Goal: Transaction & Acquisition: Obtain resource

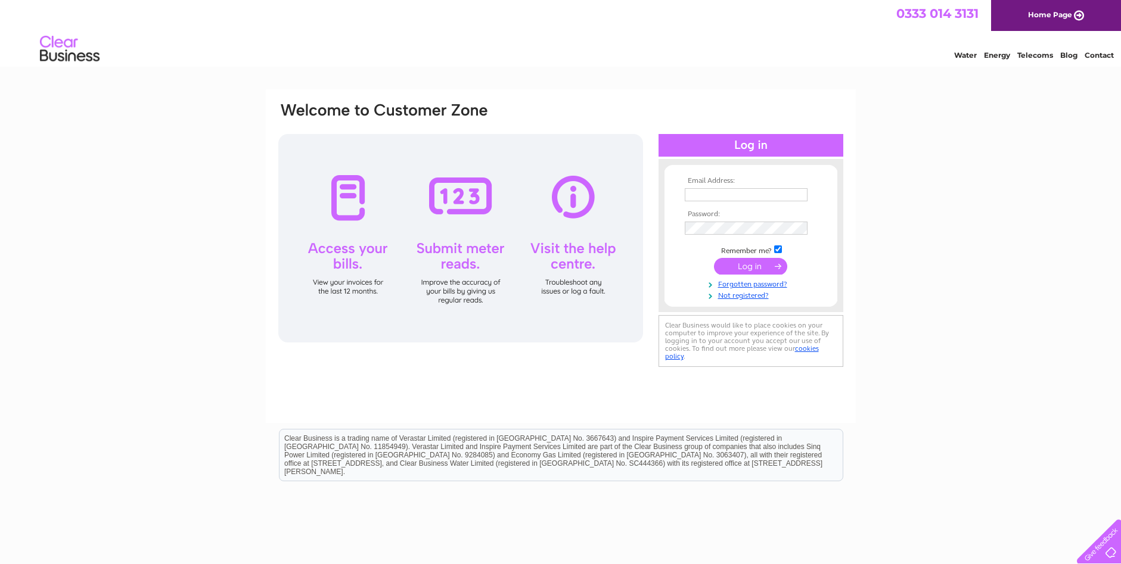
type input "ashlaysflooring@gmail.com"
click at [742, 265] on input "submit" at bounding box center [750, 266] width 73 height 17
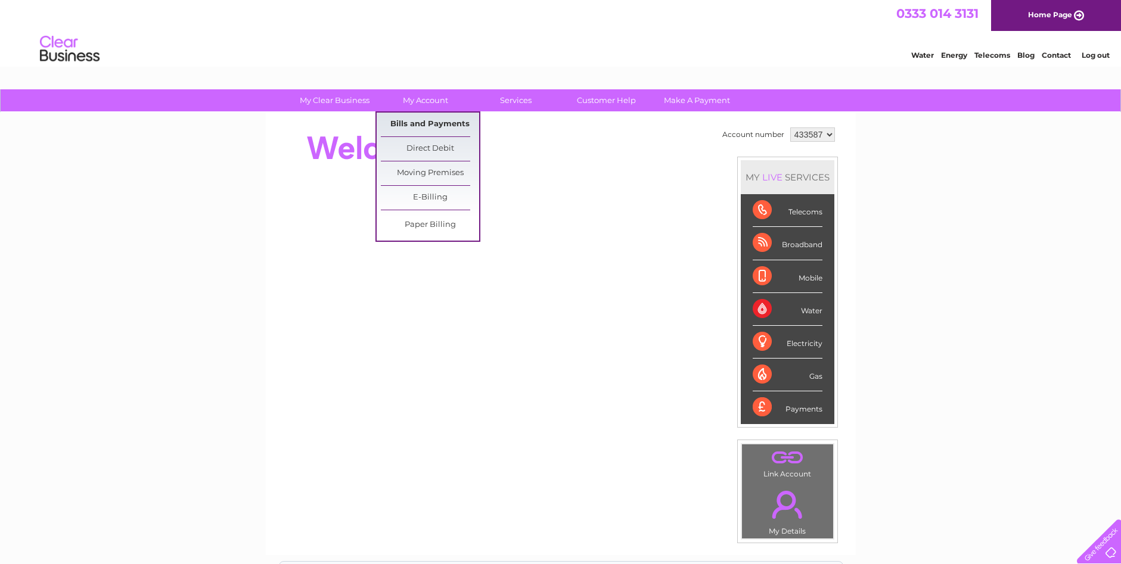
click at [415, 126] on link "Bills and Payments" at bounding box center [430, 125] width 98 height 24
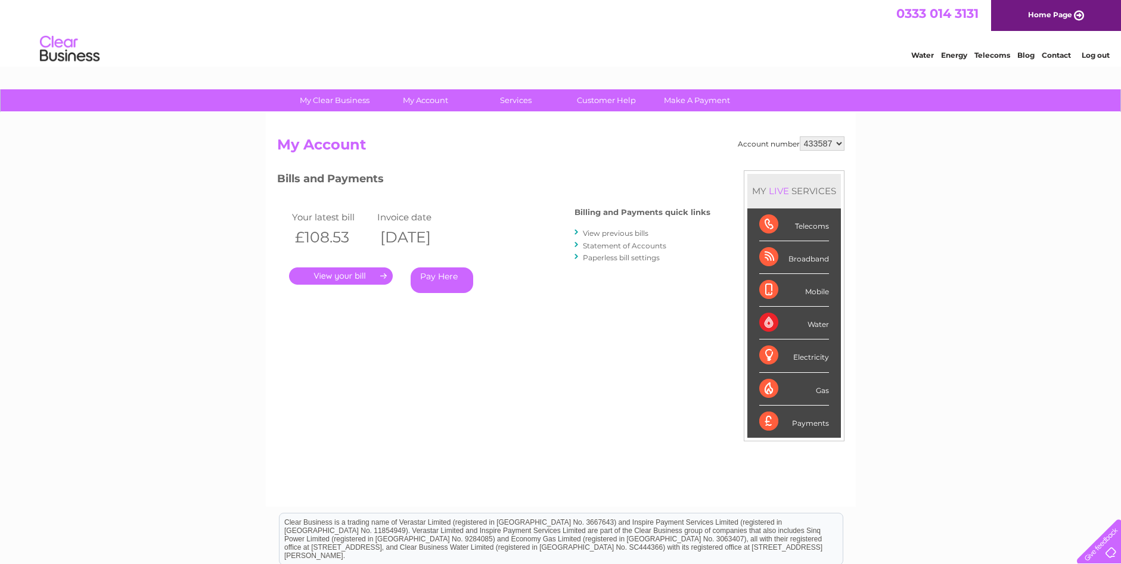
click at [349, 280] on link "." at bounding box center [341, 276] width 104 height 17
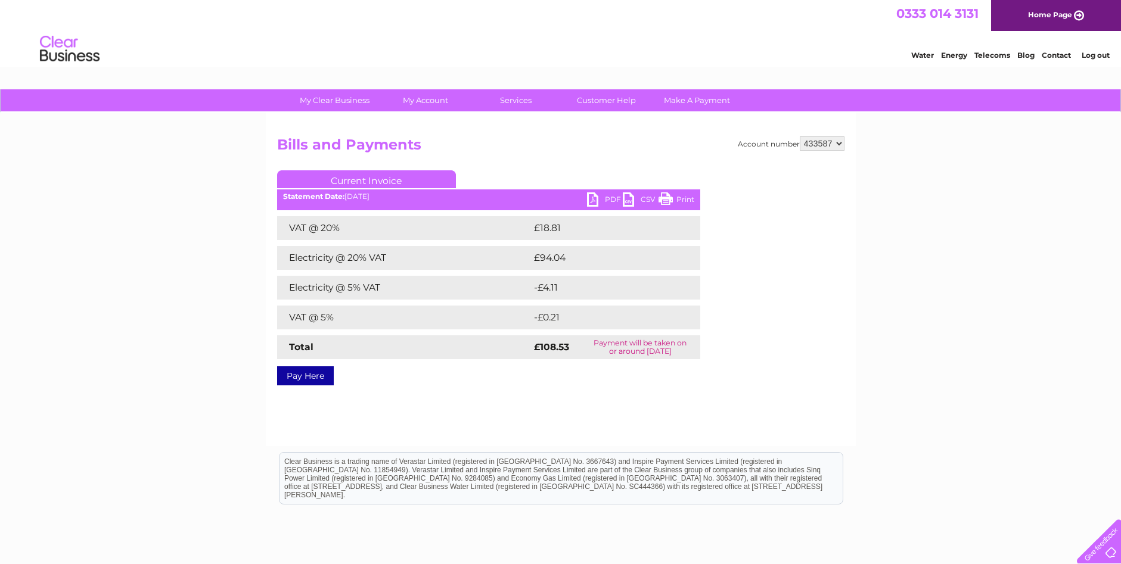
click at [589, 197] on link "PDF" at bounding box center [605, 200] width 36 height 17
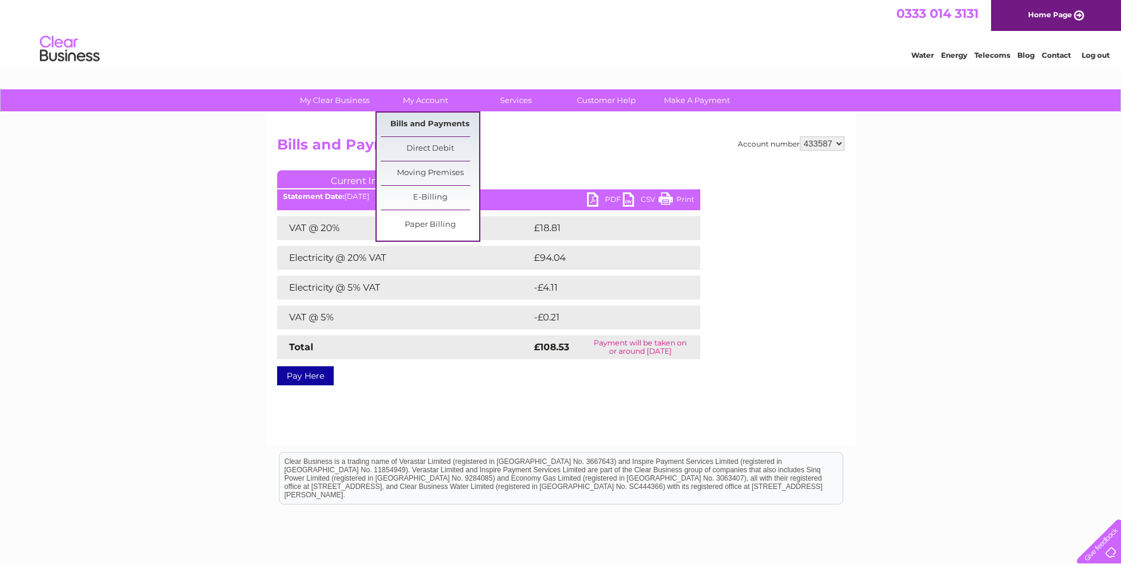
click at [424, 125] on link "Bills and Payments" at bounding box center [430, 125] width 98 height 24
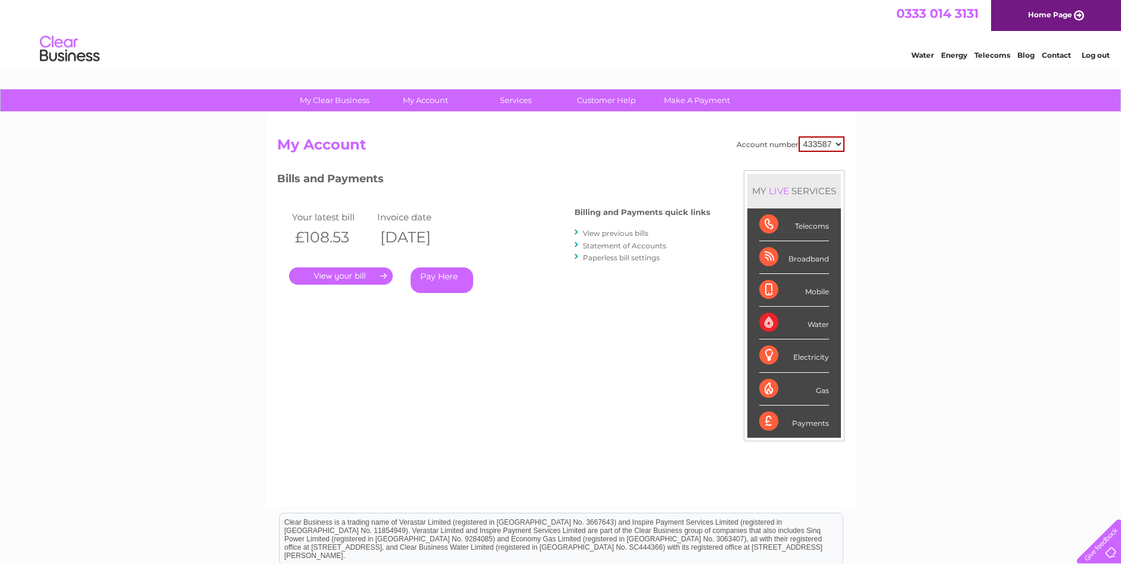
click at [615, 231] on link "View previous bills" at bounding box center [616, 233] width 66 height 9
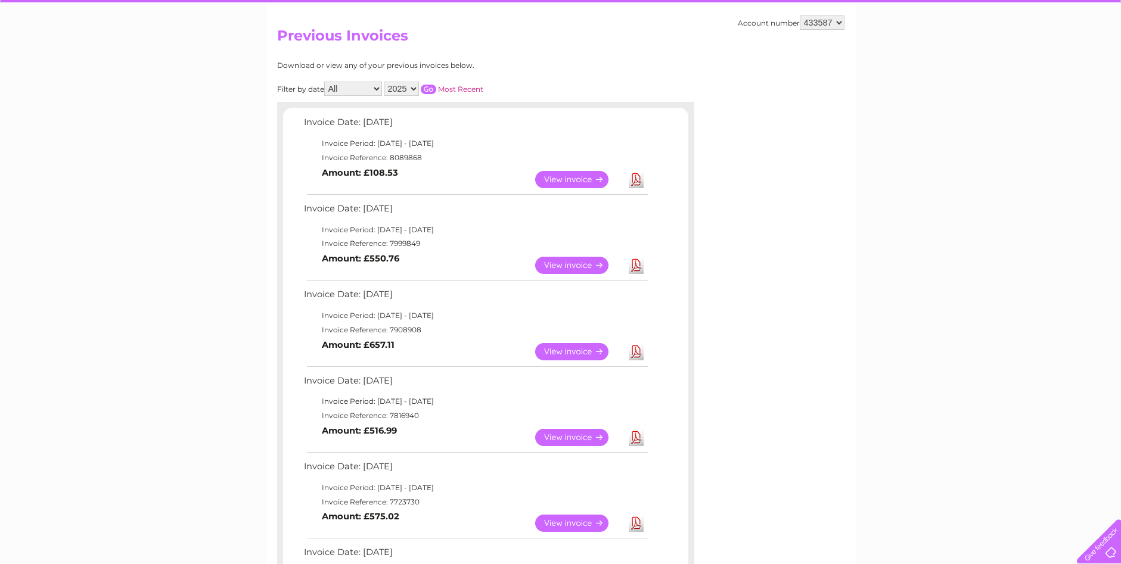
scroll to position [119, 0]
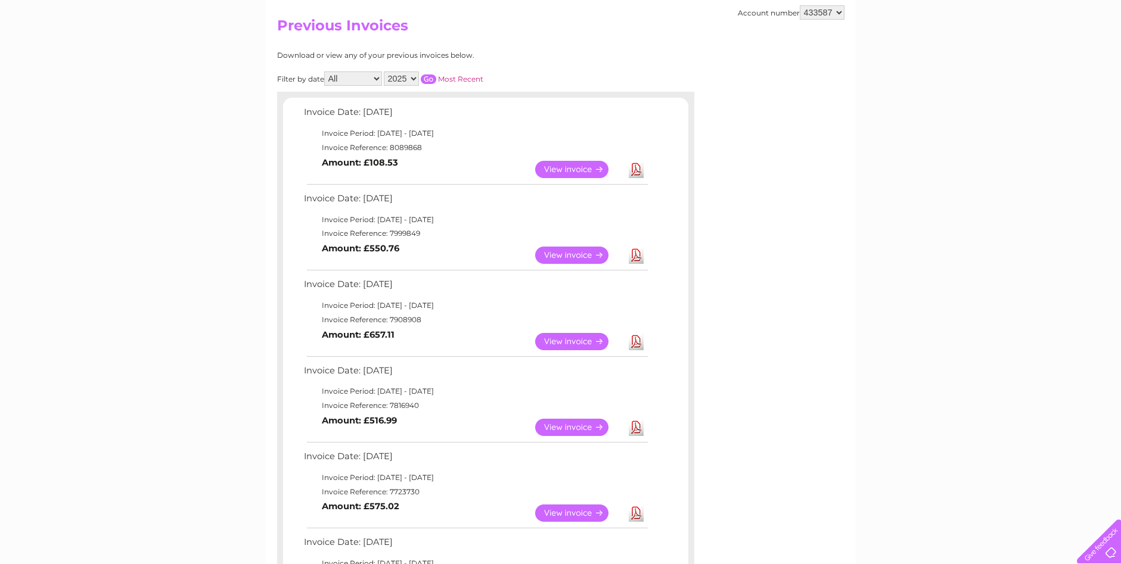
click at [562, 254] on link "View" at bounding box center [579, 255] width 88 height 17
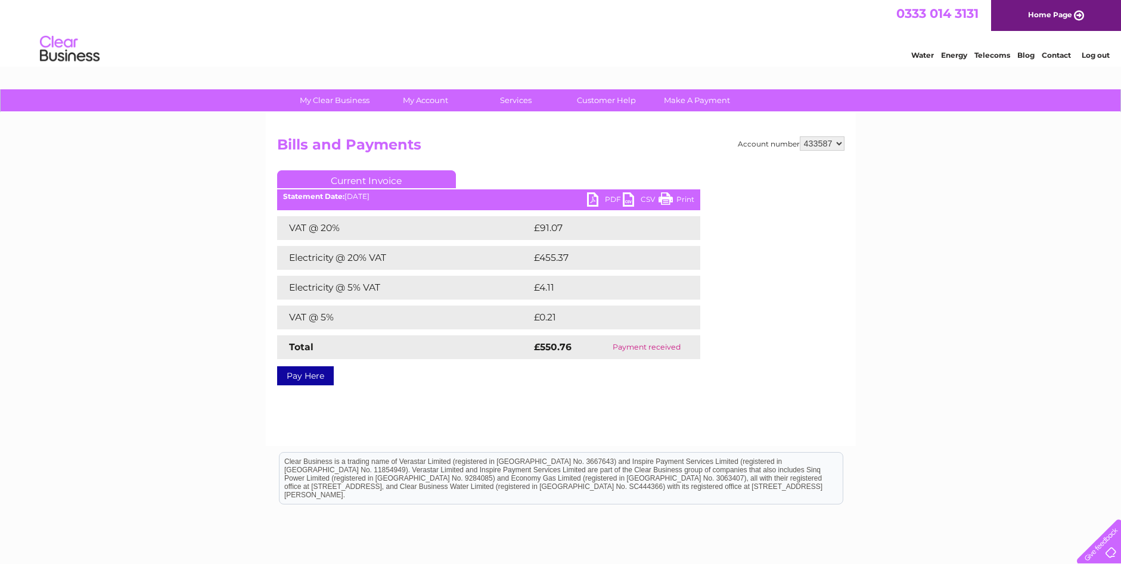
click at [592, 203] on link "PDF" at bounding box center [605, 200] width 36 height 17
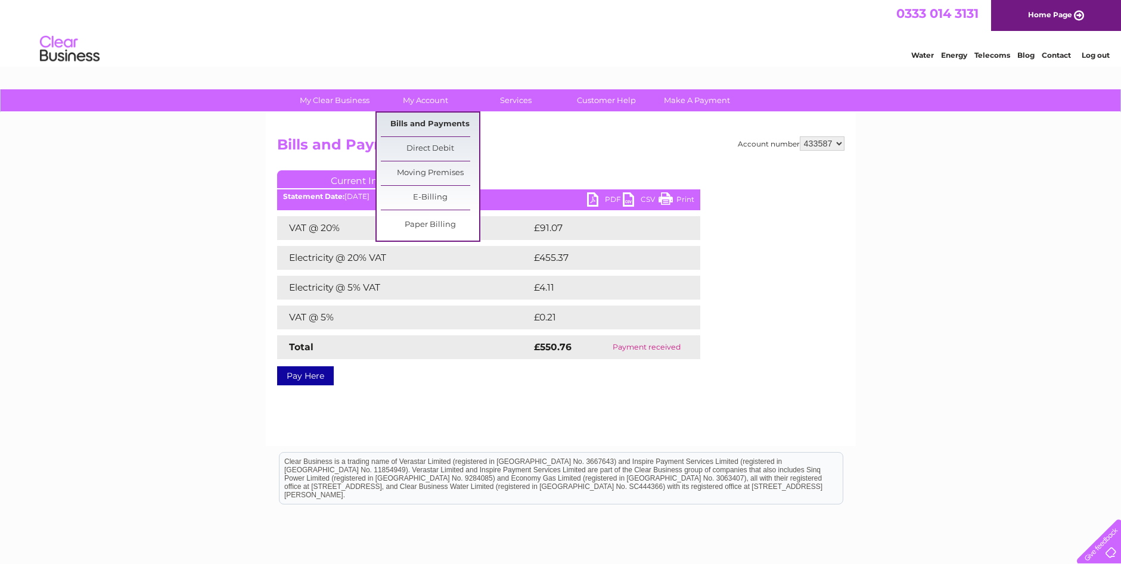
click at [424, 122] on link "Bills and Payments" at bounding box center [430, 125] width 98 height 24
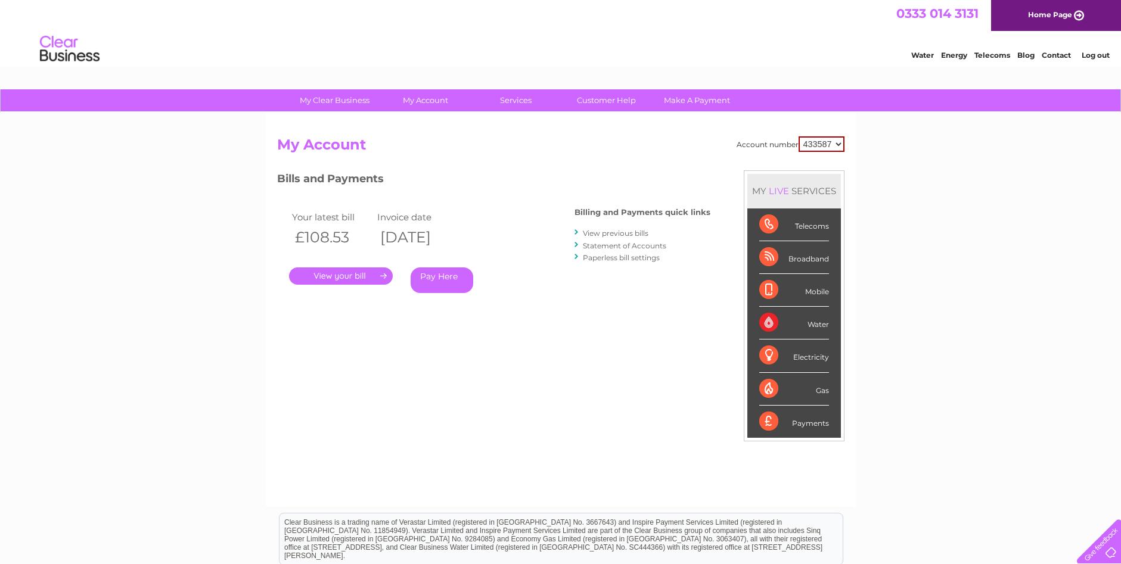
click at [346, 275] on link "." at bounding box center [341, 276] width 104 height 17
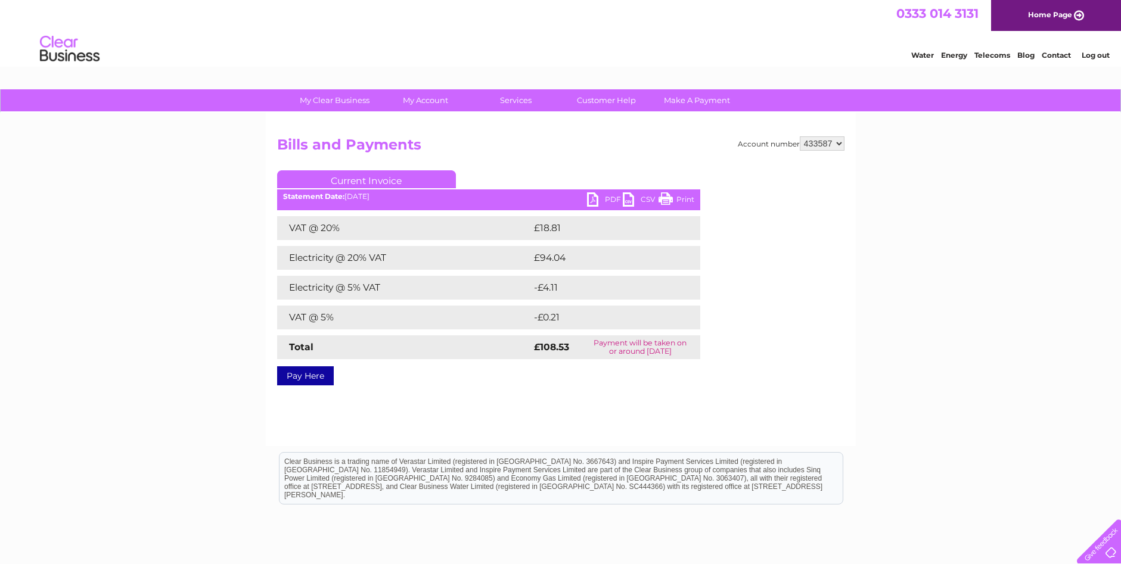
click at [588, 198] on link "PDF" at bounding box center [605, 200] width 36 height 17
